Goal: Task Accomplishment & Management: Manage account settings

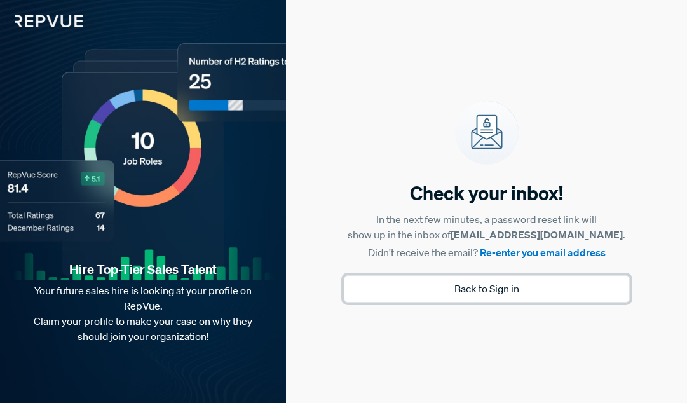
click at [477, 289] on button "Back to Sign in" at bounding box center [487, 288] width 286 height 27
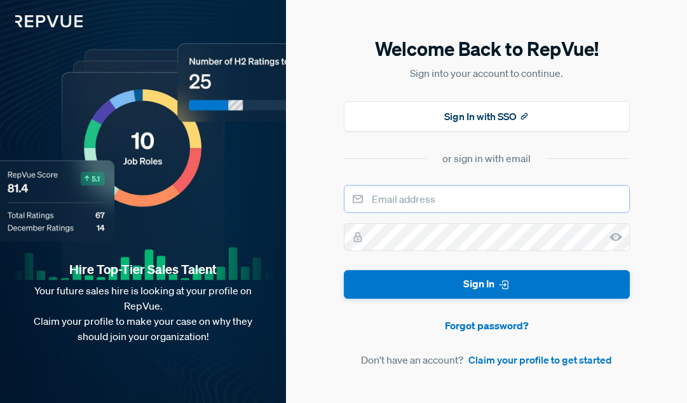
click at [416, 194] on input "email" at bounding box center [487, 199] width 286 height 28
click at [502, 210] on input "[EMAIL_ADDRESS][DOMAIN_NAME]" at bounding box center [487, 199] width 286 height 28
drag, startPoint x: 503, startPoint y: 198, endPoint x: 447, endPoint y: 198, distance: 55.9
click at [447, 198] on input "[EMAIL_ADDRESS][DOMAIN_NAME]" at bounding box center [487, 199] width 286 height 28
type input "[EMAIL_ADDRESS][DOMAIN_NAME]"
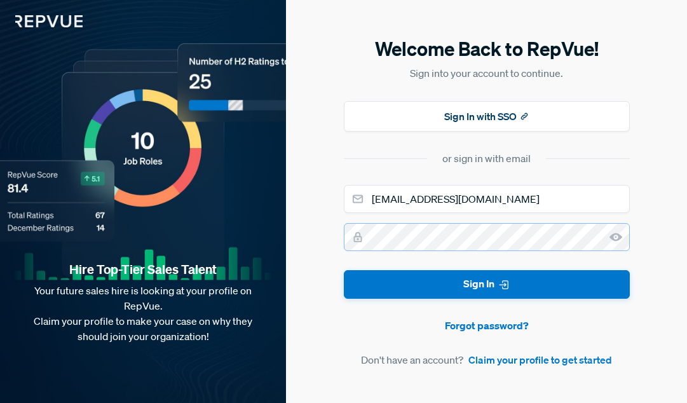
click at [344, 270] on button "Sign In" at bounding box center [487, 284] width 286 height 29
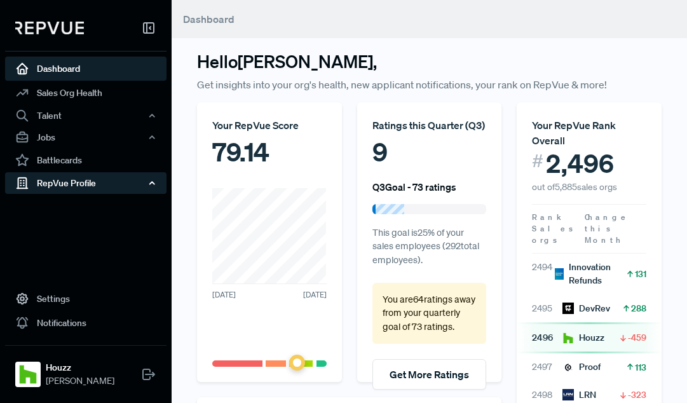
click at [79, 186] on div "RepVue Profile" at bounding box center [85, 183] width 161 height 22
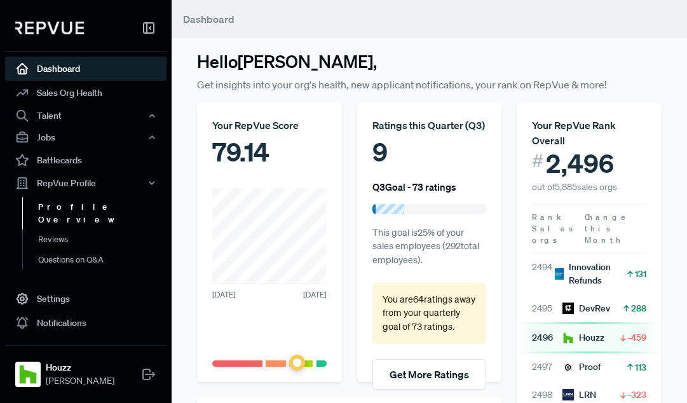
click at [78, 205] on link "Profile Overview" at bounding box center [102, 213] width 161 height 32
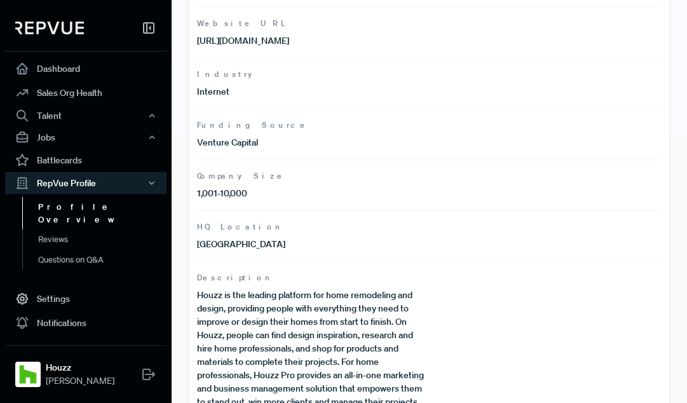
scroll to position [298, 0]
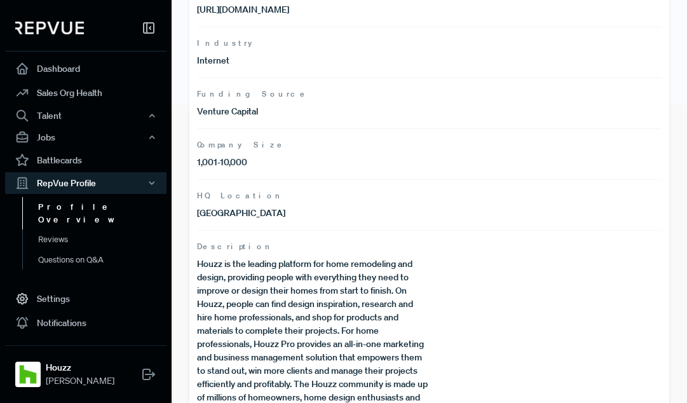
click at [240, 161] on p "1,001-10,000" at bounding box center [313, 162] width 233 height 13
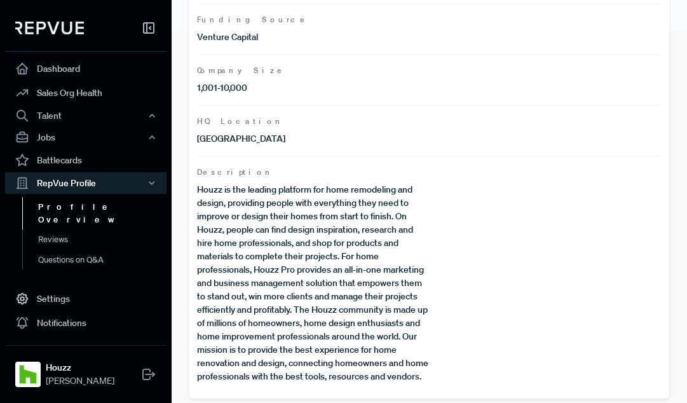
scroll to position [378, 0]
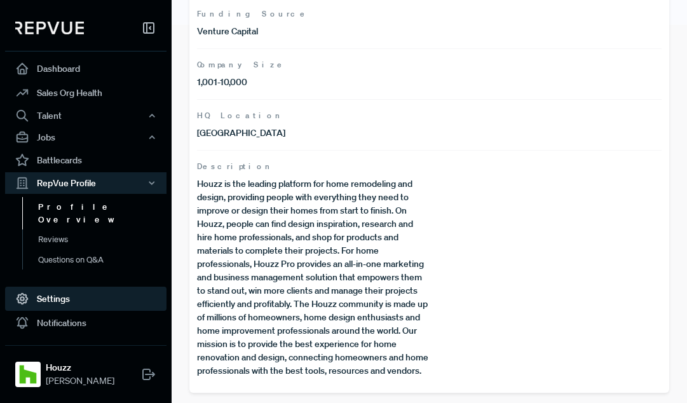
click at [100, 299] on link "Settings" at bounding box center [85, 299] width 161 height 24
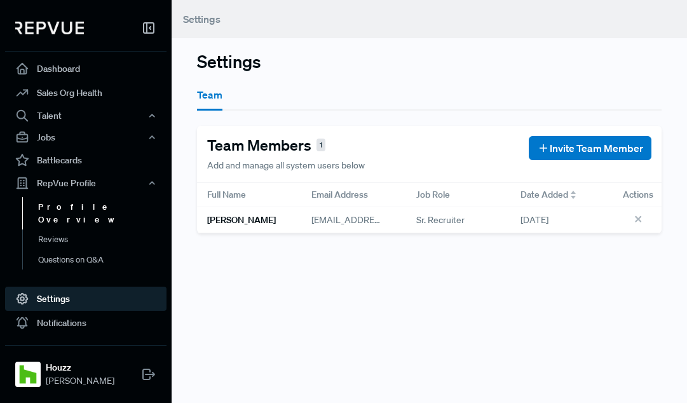
click at [90, 212] on link "Profile Overview" at bounding box center [102, 213] width 161 height 32
